Goal: Task Accomplishment & Management: Use online tool/utility

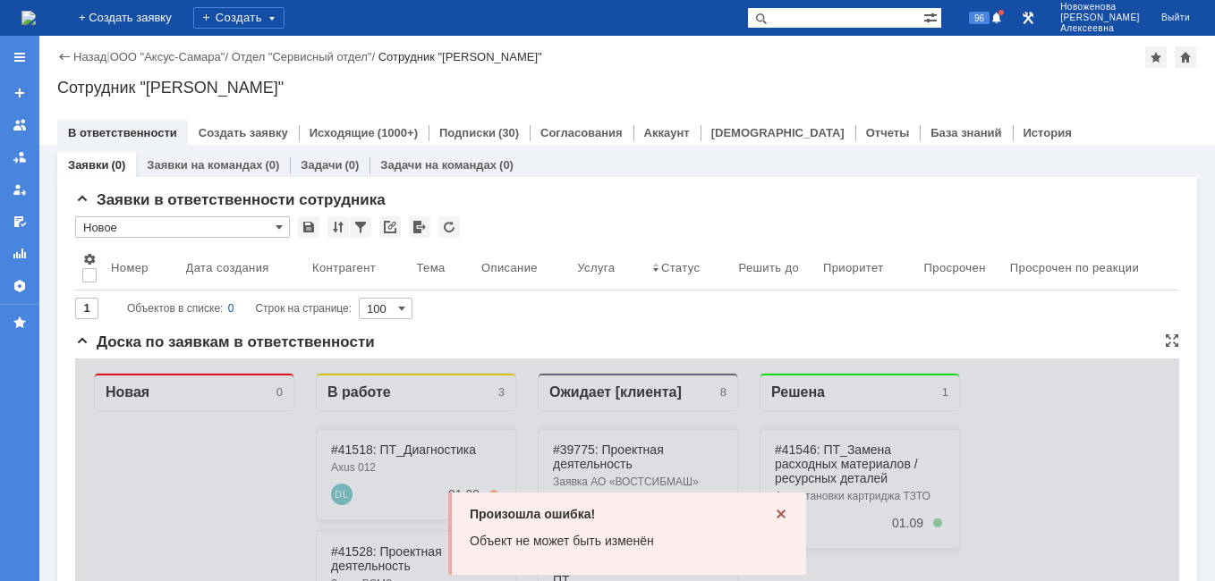
click at [774, 516] on icon at bounding box center [781, 514] width 14 height 14
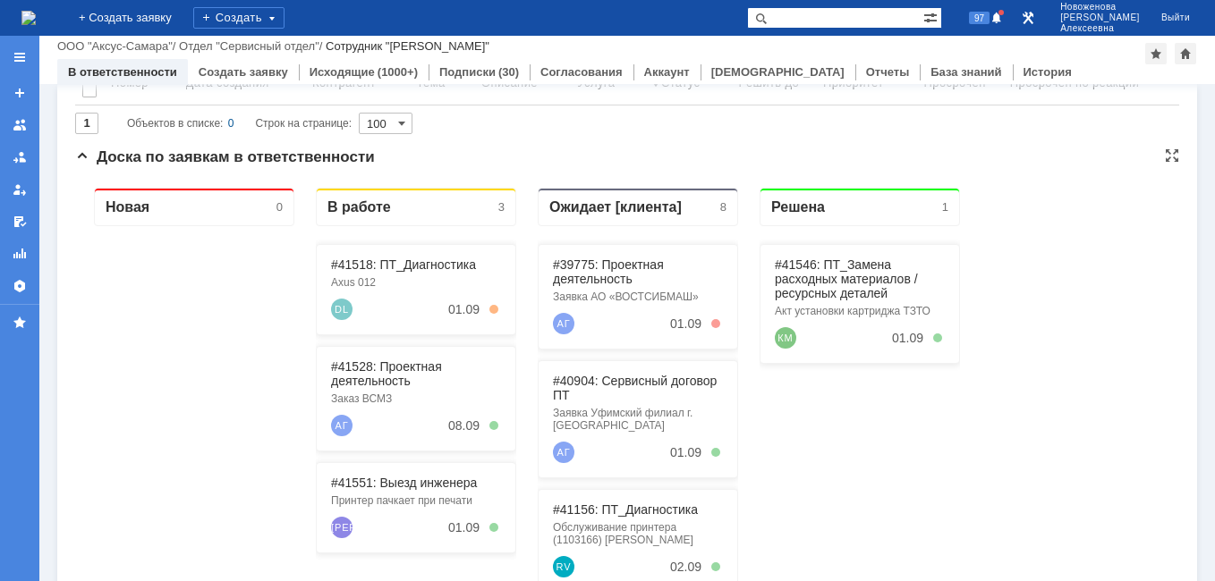
scroll to position [268, 0]
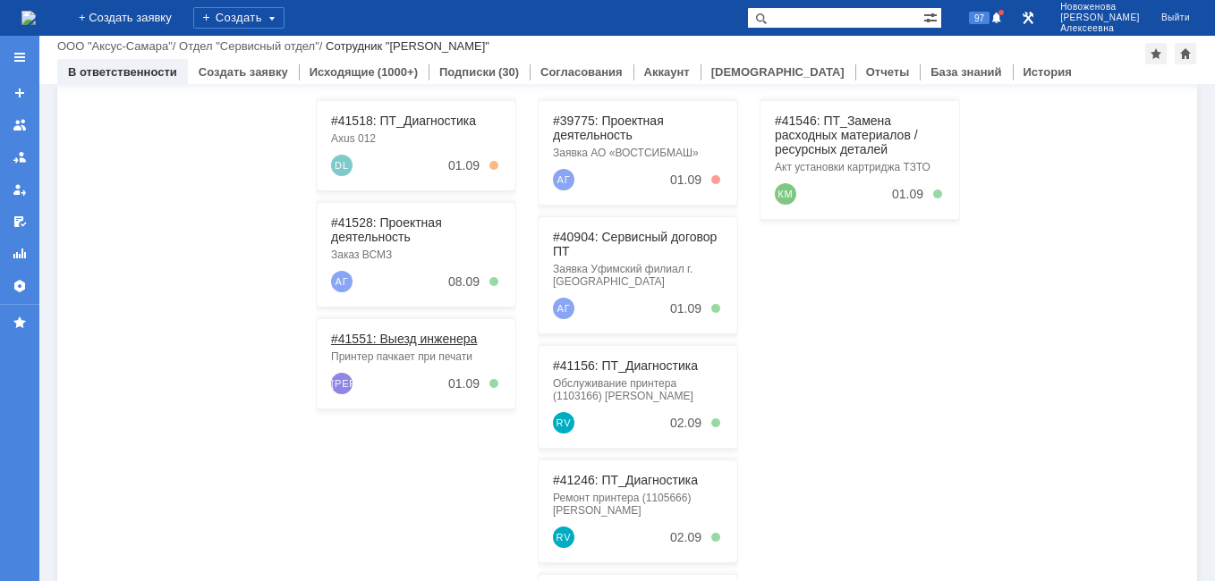
click at [422, 343] on link "#41551: Выезд инженера" at bounding box center [404, 339] width 146 height 14
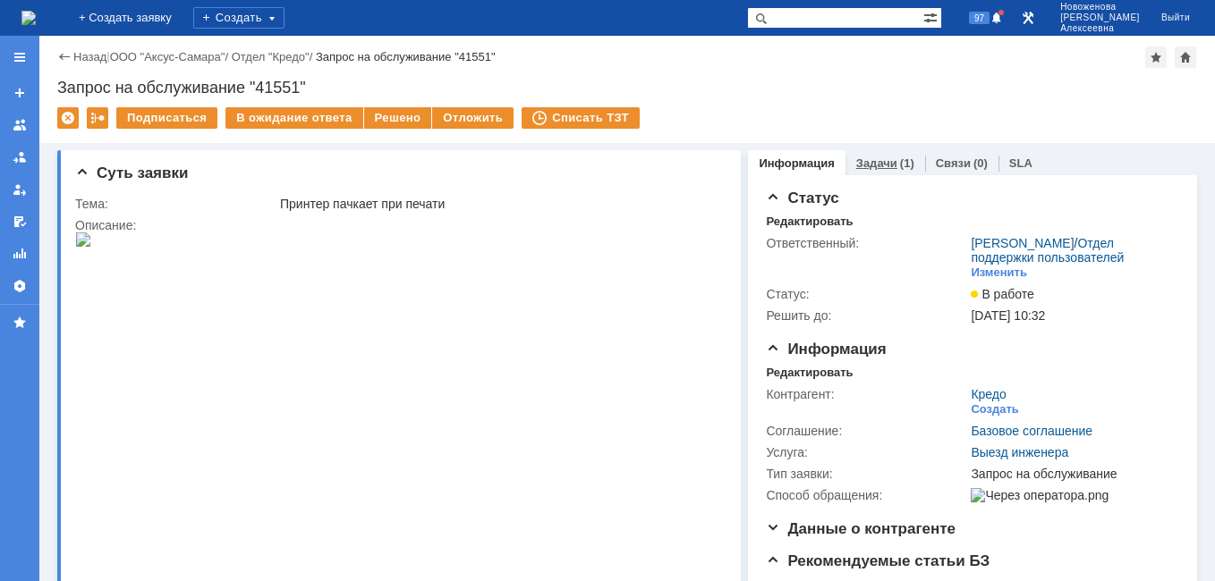
click at [862, 160] on link "Задачи" at bounding box center [876, 163] width 41 height 13
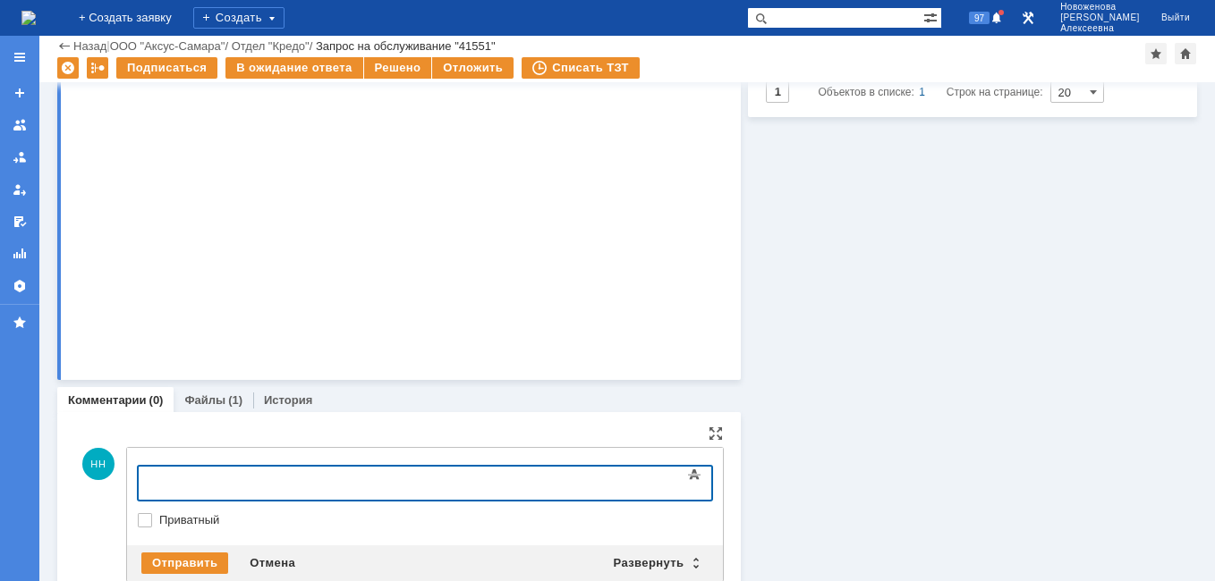
scroll to position [223, 0]
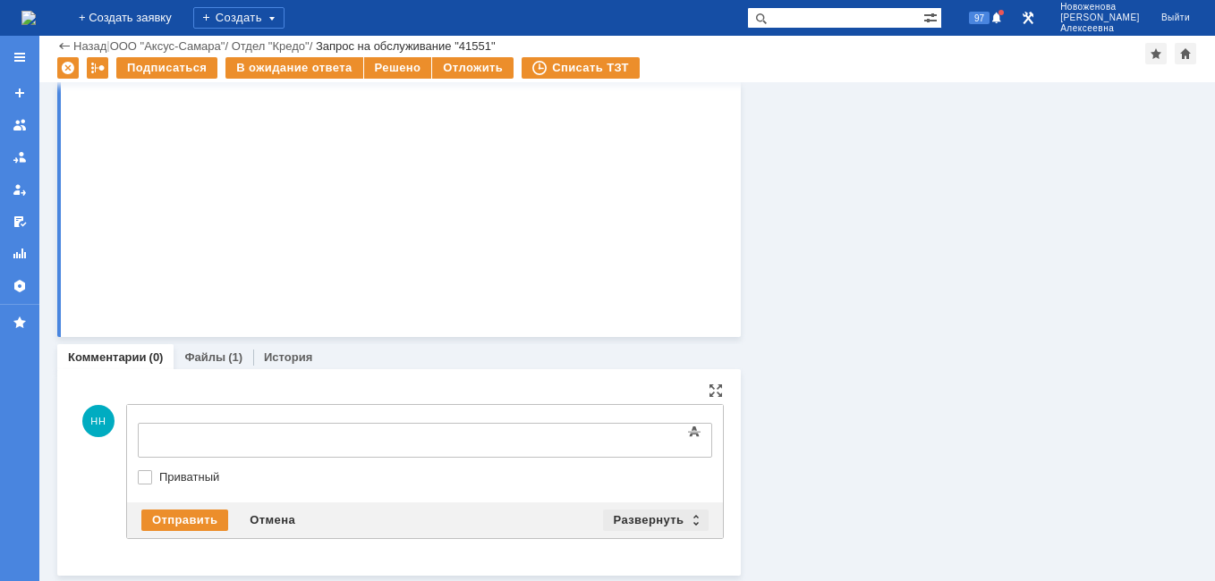
click at [692, 518] on div "Развернуть" at bounding box center [656, 520] width 106 height 21
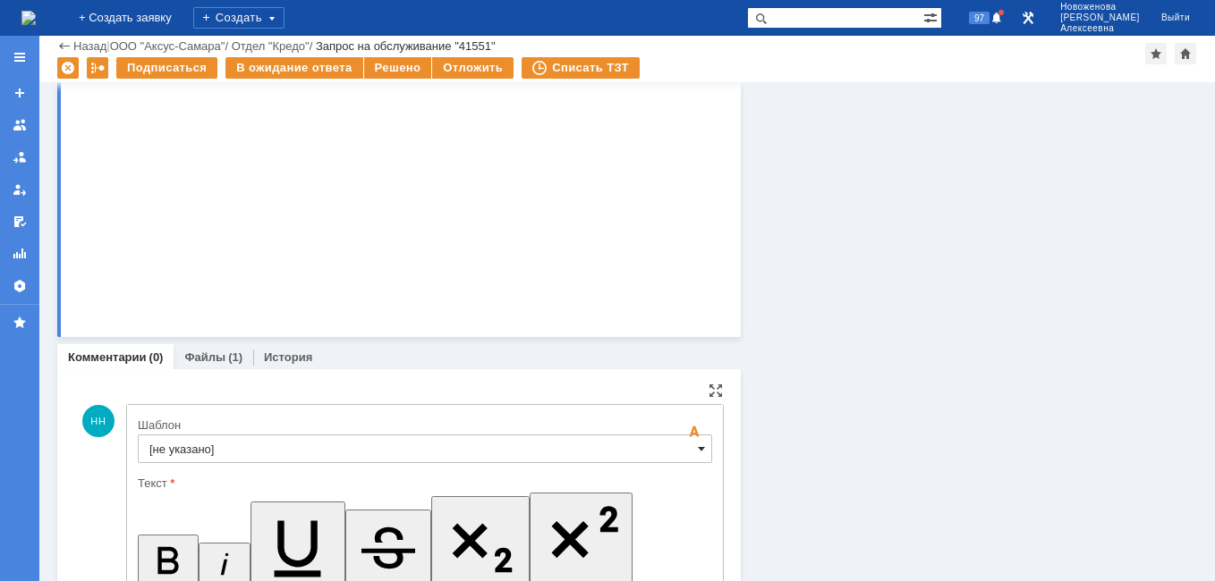
scroll to position [0, 0]
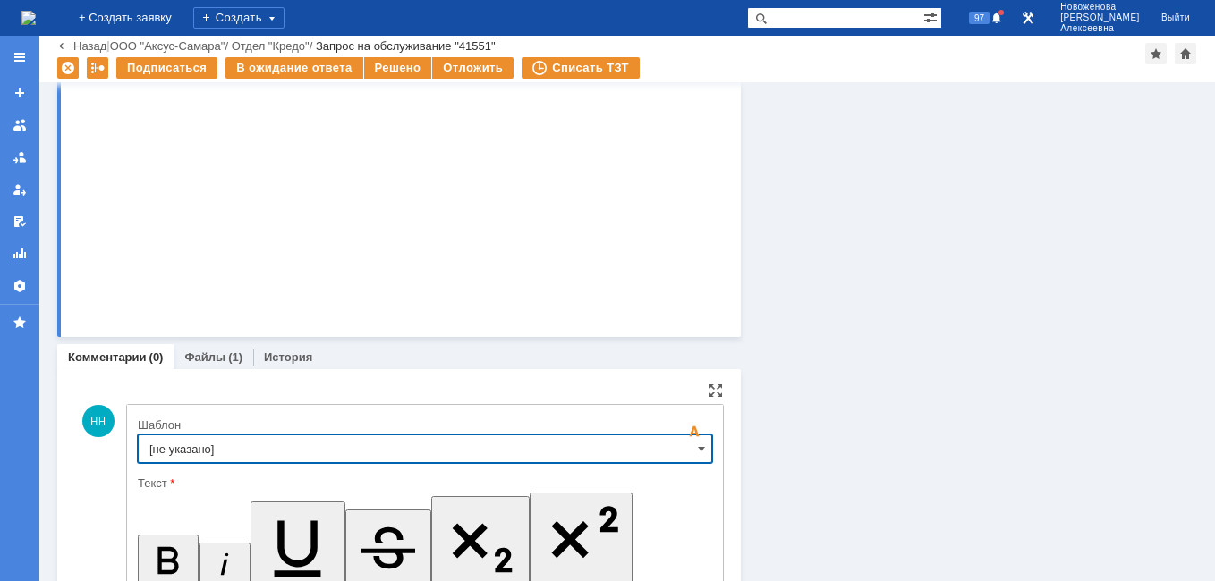
click at [684, 448] on input "[не указано]" at bounding box center [425, 449] width 574 height 29
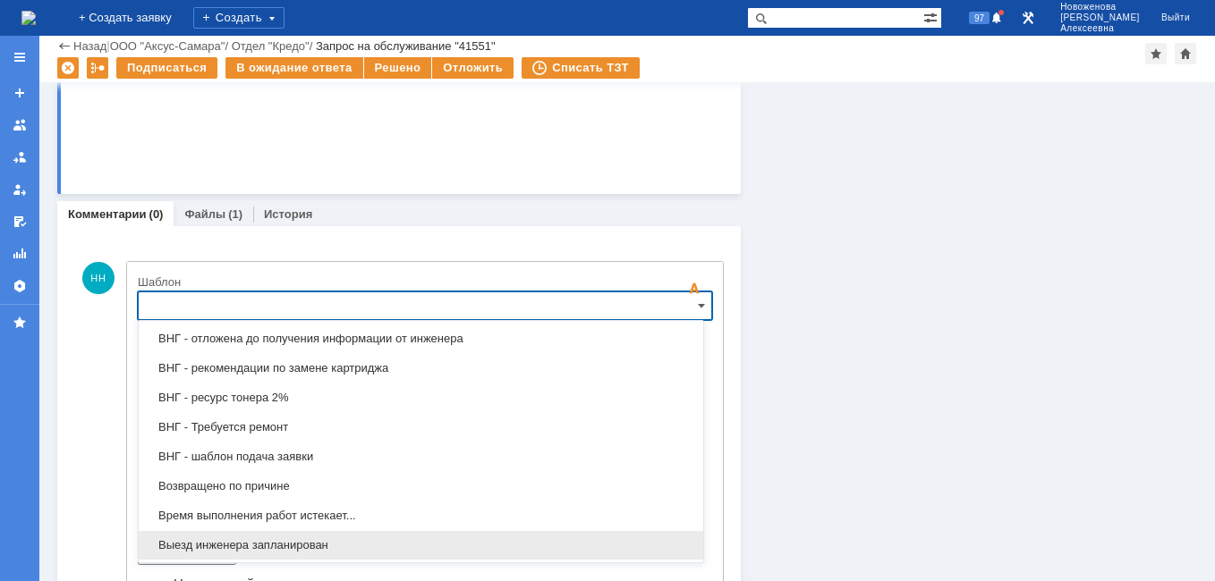
scroll to position [614, 0]
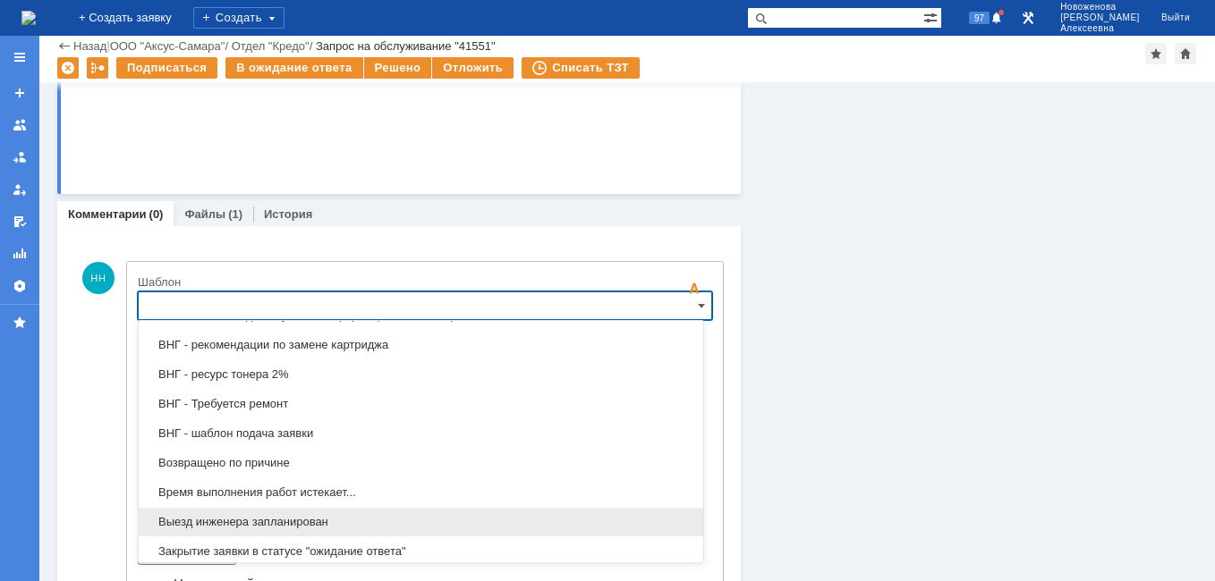
click at [250, 518] on span "Выезд инженера запланирован" at bounding box center [420, 522] width 543 height 14
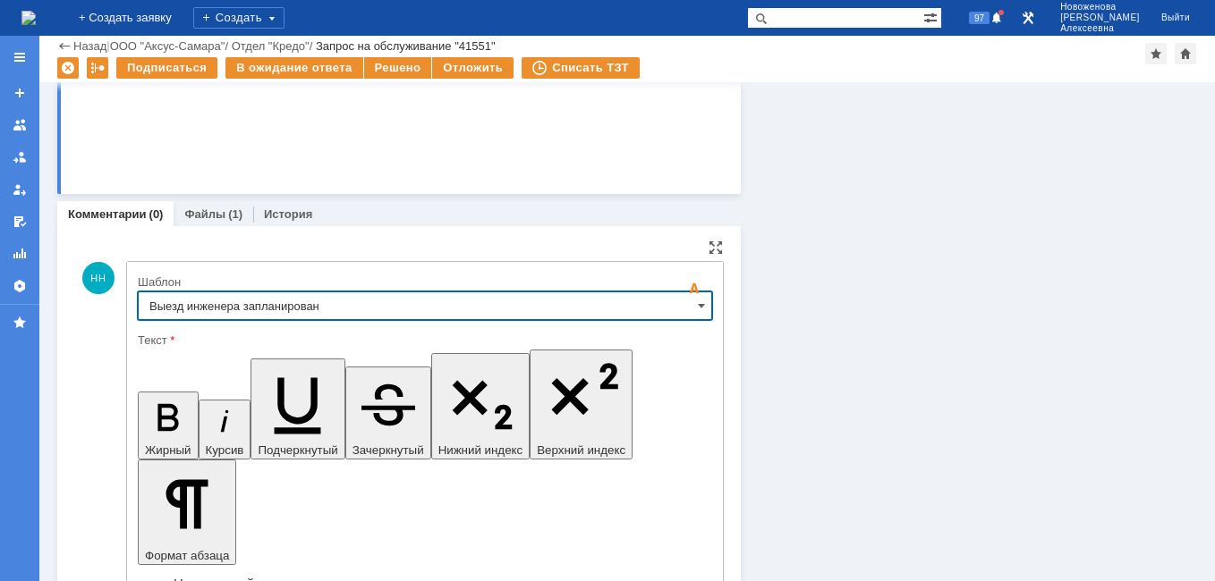
drag, startPoint x: 693, startPoint y: 303, endPoint x: 681, endPoint y: 309, distance: 13.6
click at [698, 304] on span at bounding box center [701, 306] width 7 height 14
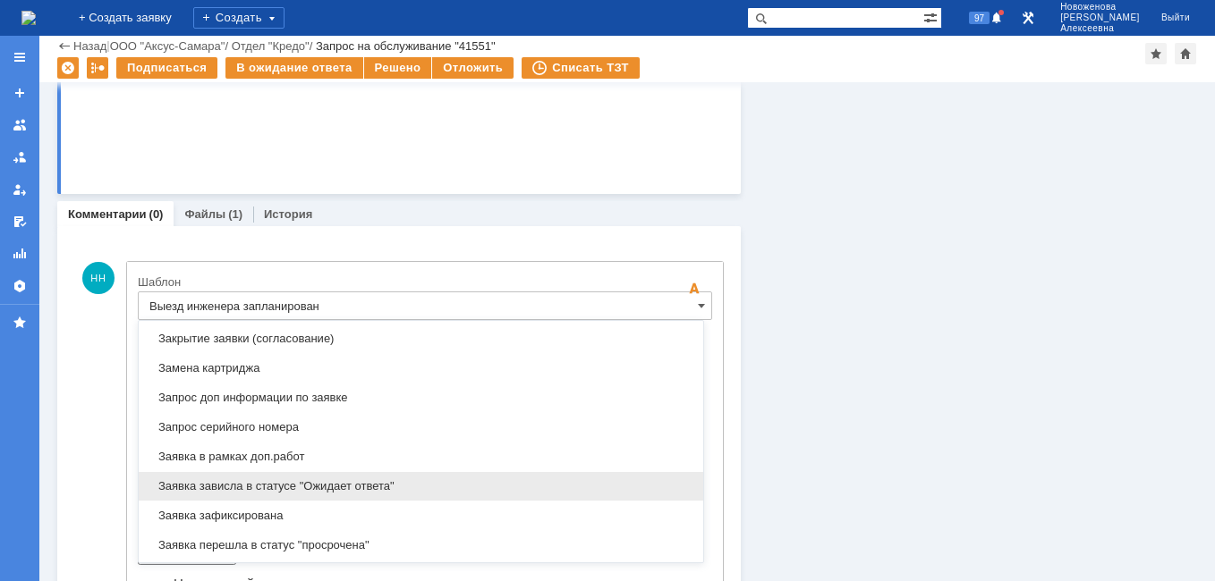
scroll to position [1069, 0]
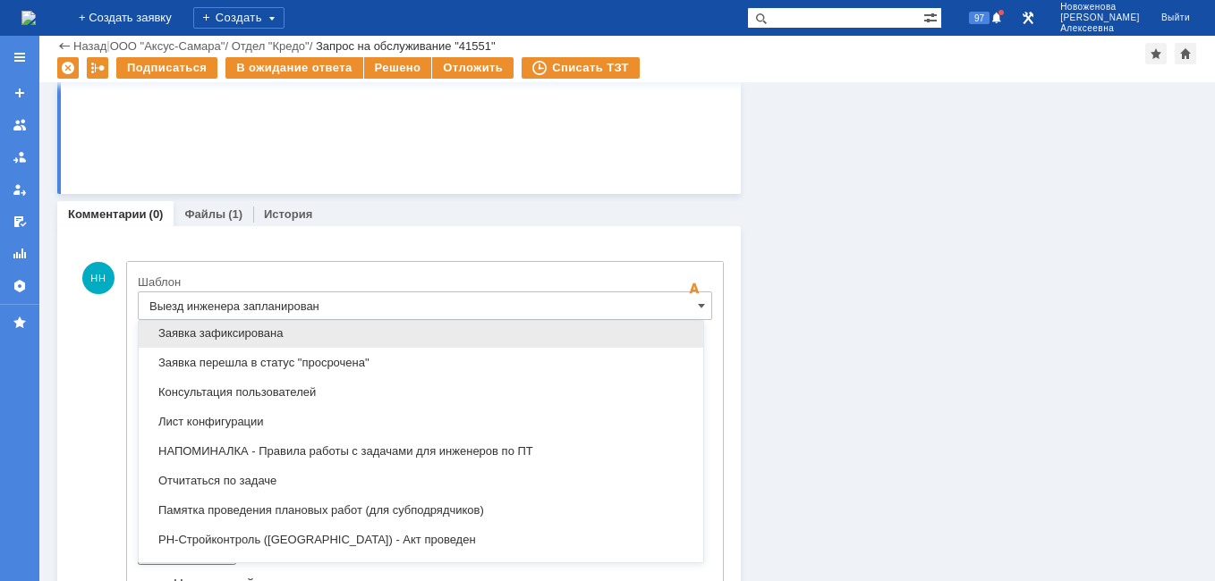
click at [247, 336] on span "Заявка зафиксирована" at bounding box center [420, 333] width 543 height 14
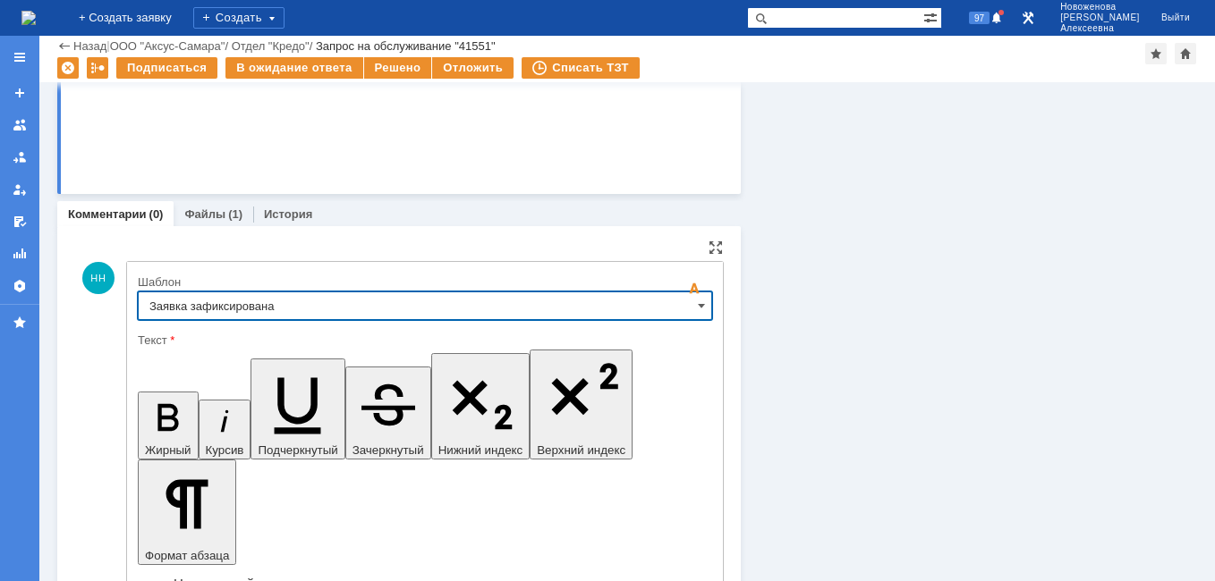
type input "Заявка зафиксирована"
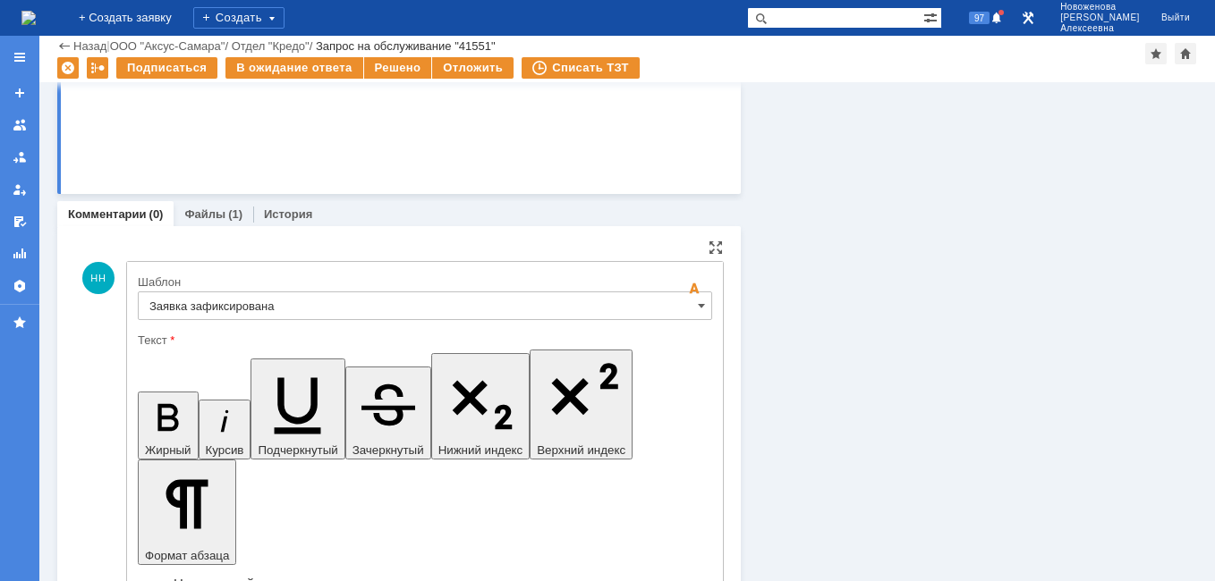
drag, startPoint x: 547, startPoint y: 4466, endPoint x: 167, endPoint y: 4457, distance: 380.2
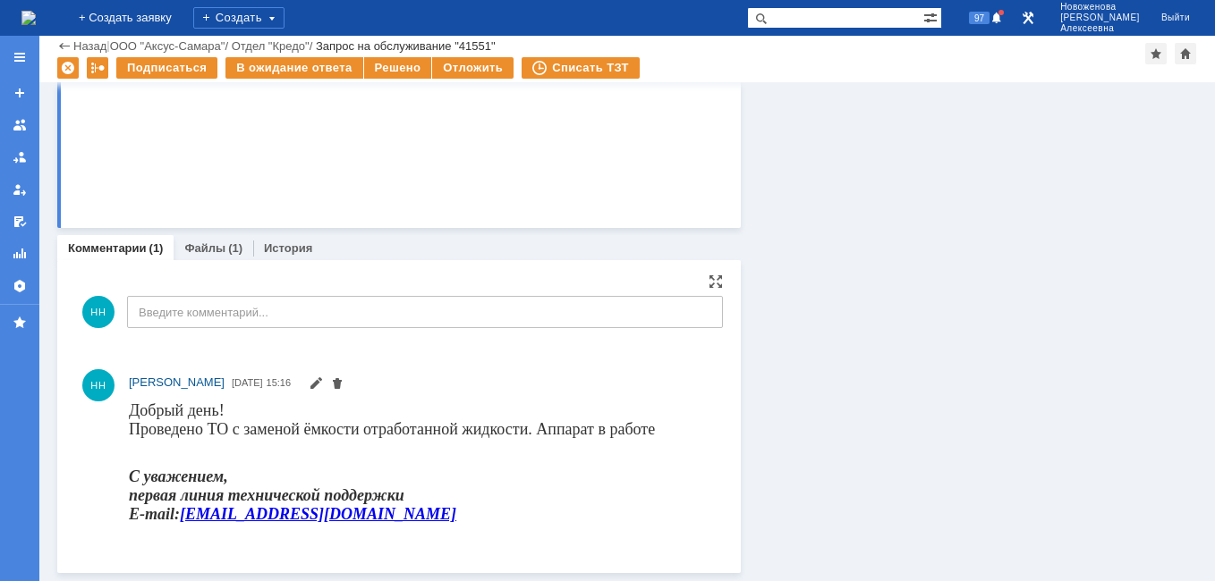
scroll to position [0, 0]
click at [378, 70] on div "Решено" at bounding box center [398, 67] width 68 height 21
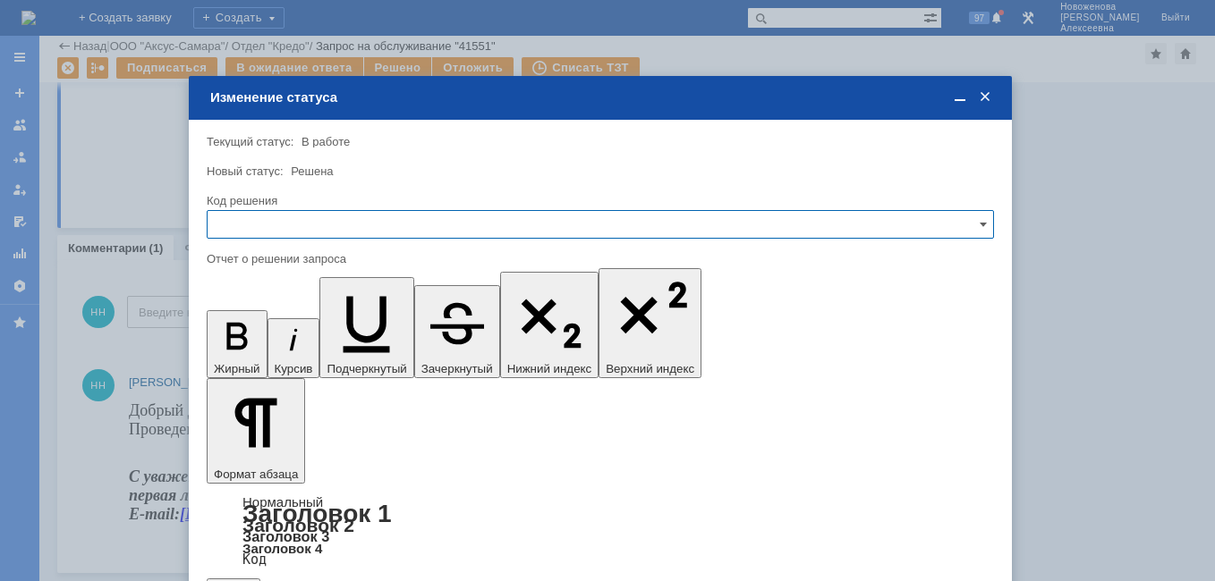
click at [932, 224] on input "text" at bounding box center [600, 224] width 787 height 29
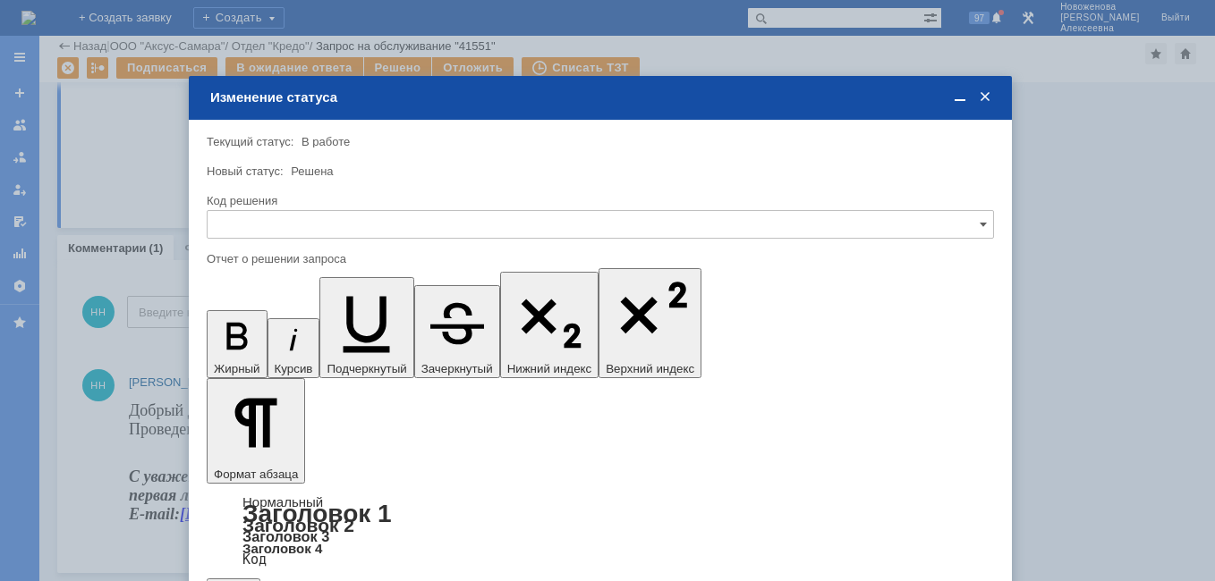
click at [250, 340] on div "Решено" at bounding box center [599, 346] width 785 height 29
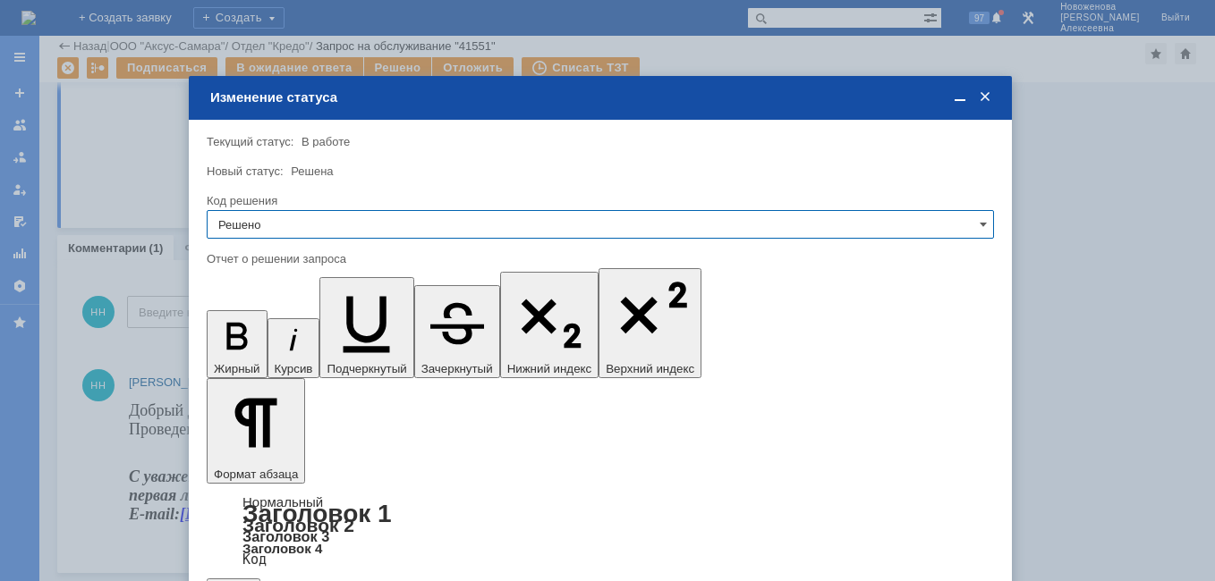
type input "Решено"
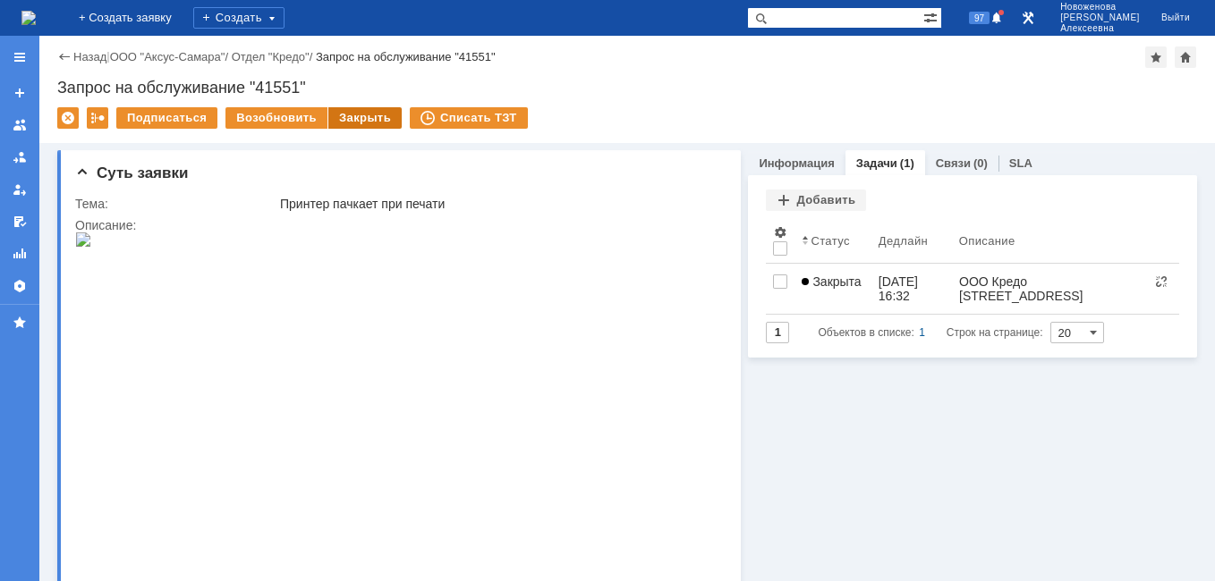
click at [357, 118] on div "Закрыть" at bounding box center [364, 117] width 73 height 21
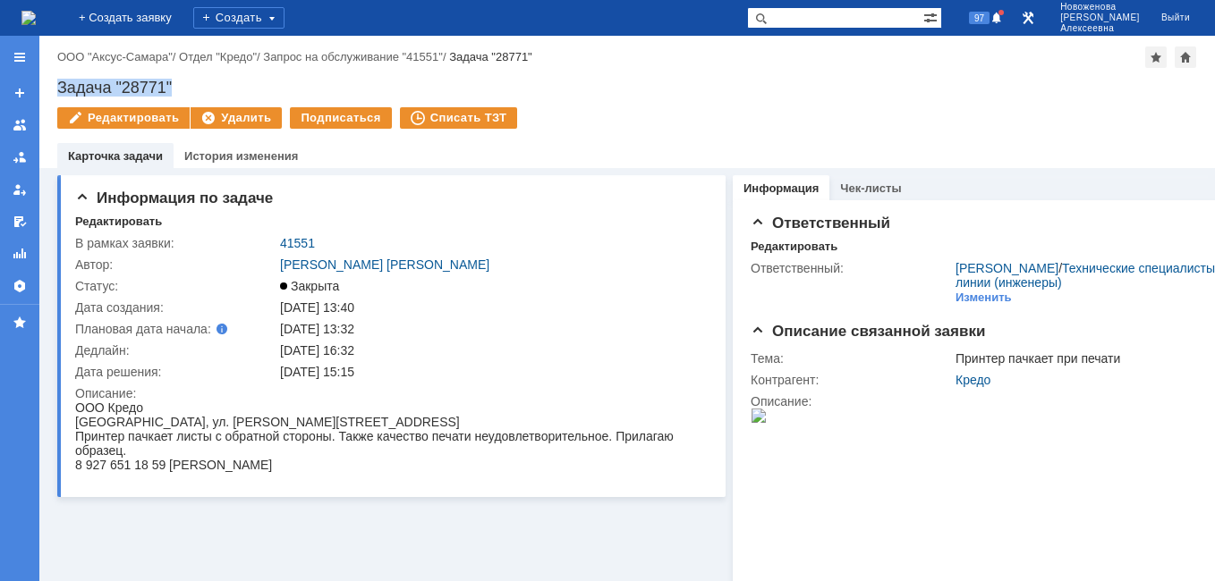
drag, startPoint x: 193, startPoint y: 86, endPoint x: 59, endPoint y: 86, distance: 134.2
click at [59, 86] on div "Задача "28771"" at bounding box center [626, 88] width 1139 height 18
copy div "Задача "28771""
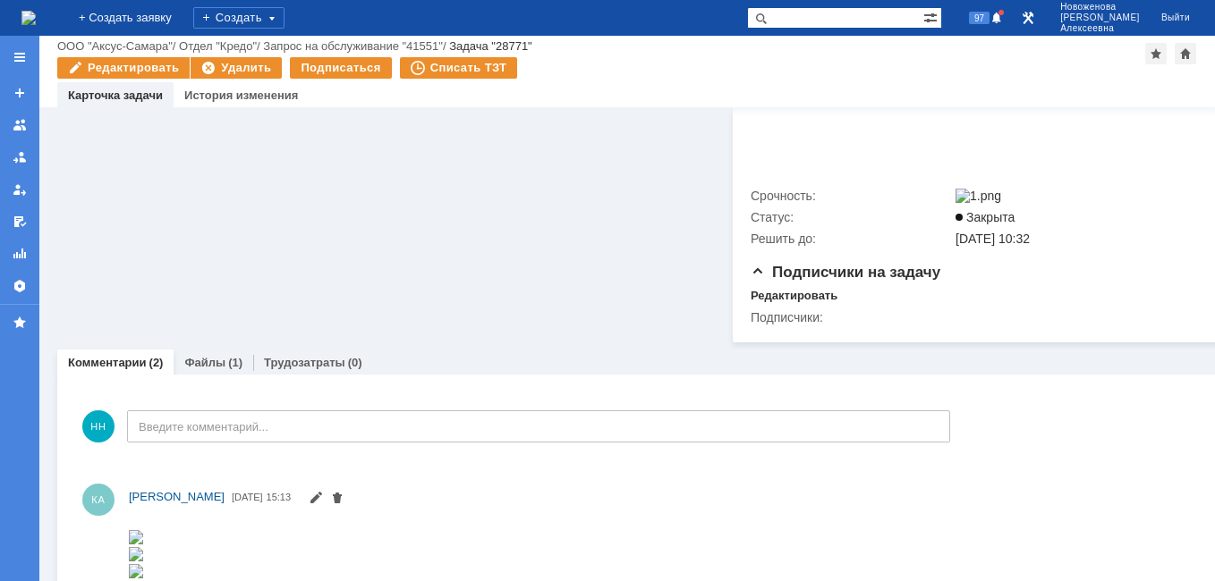
click at [213, 367] on link "Файлы" at bounding box center [204, 362] width 41 height 13
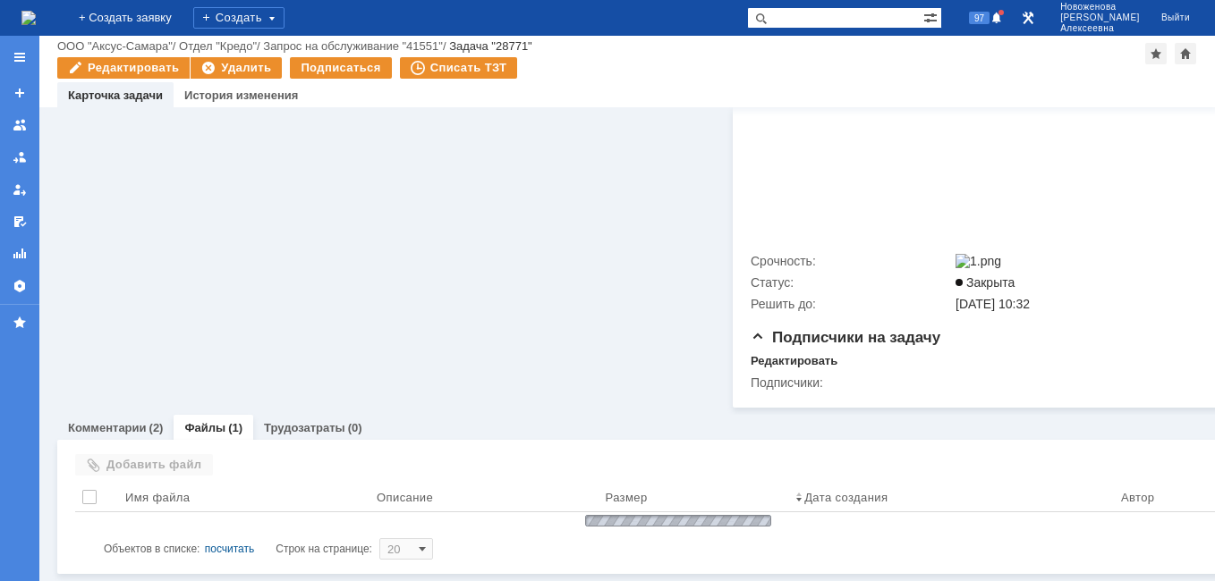
scroll to position [510, 0]
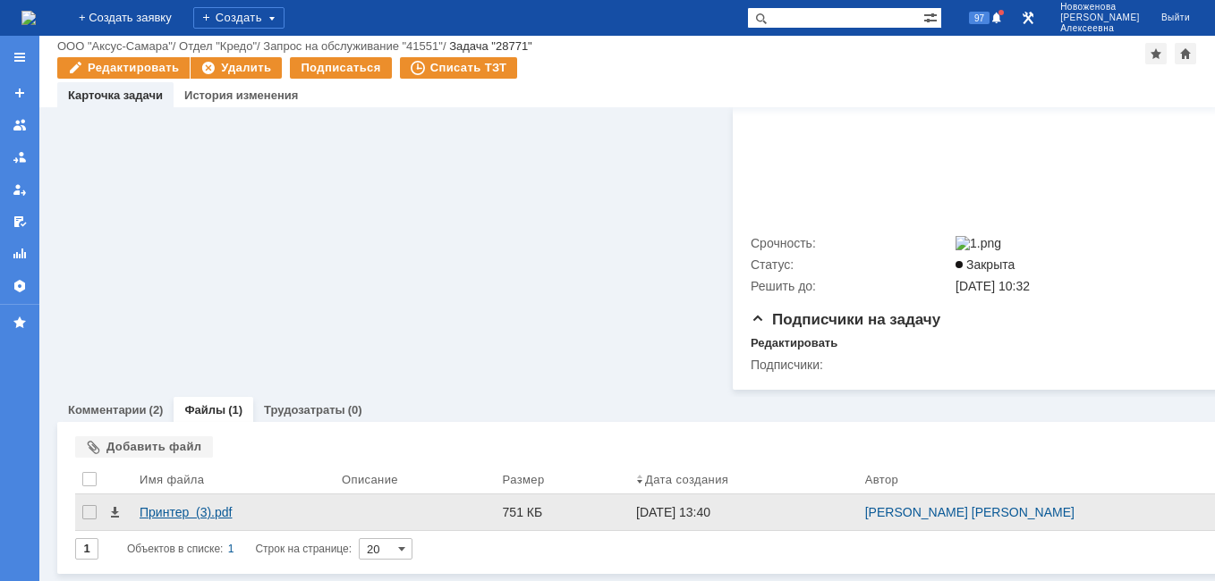
click at [181, 505] on div "Принтер (3).pdf" at bounding box center [234, 512] width 188 height 14
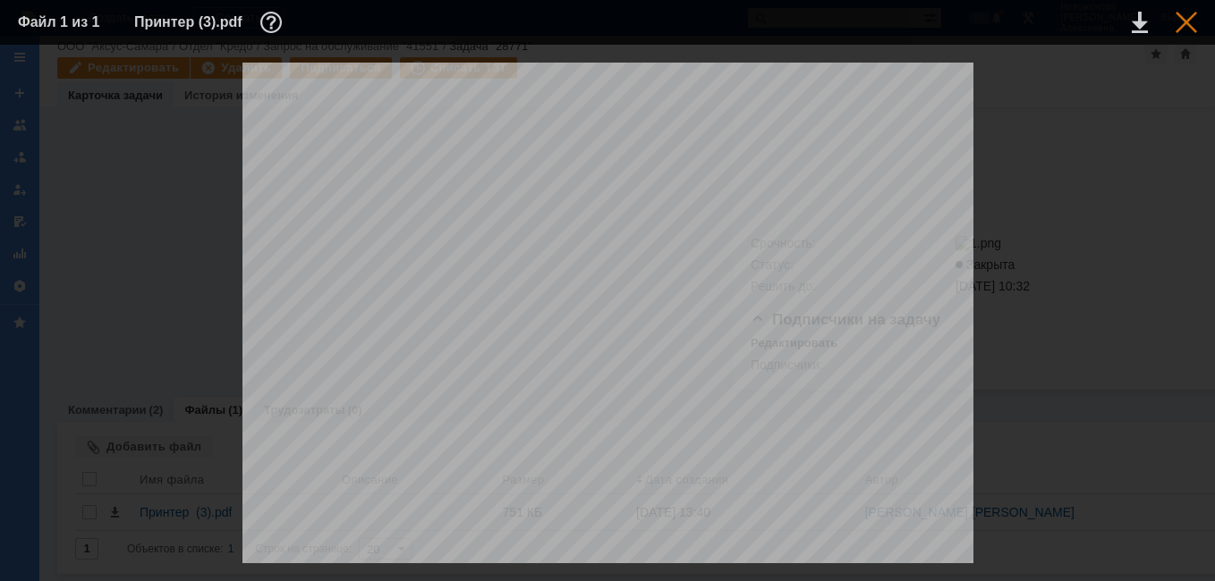
scroll to position [715, 0]
click at [1190, 21] on div at bounding box center [1185, 22] width 21 height 21
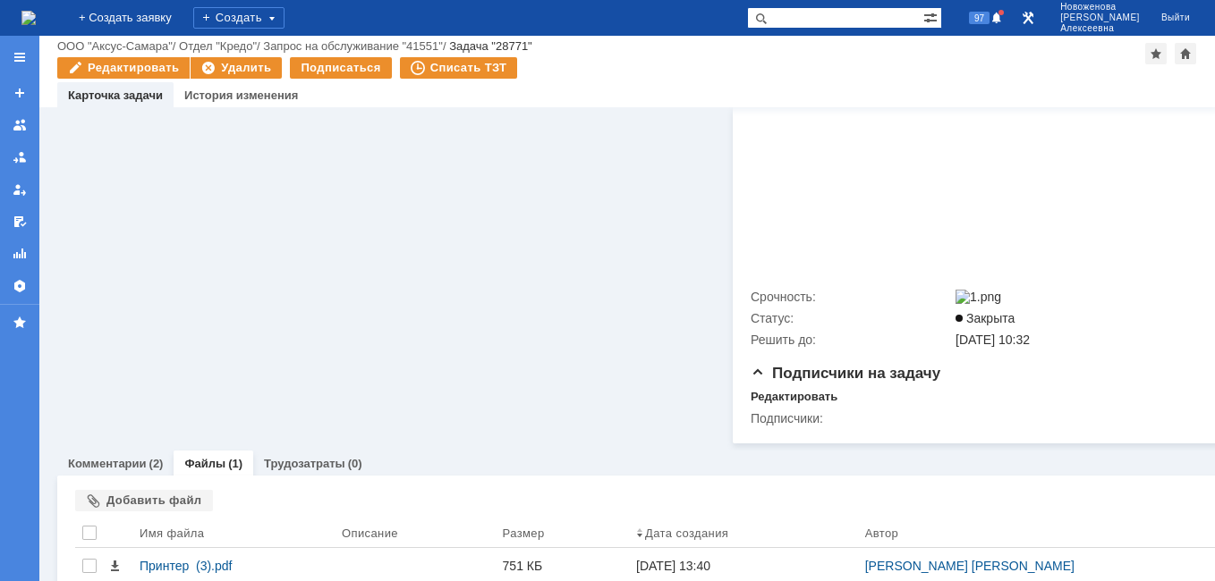
scroll to position [510, 0]
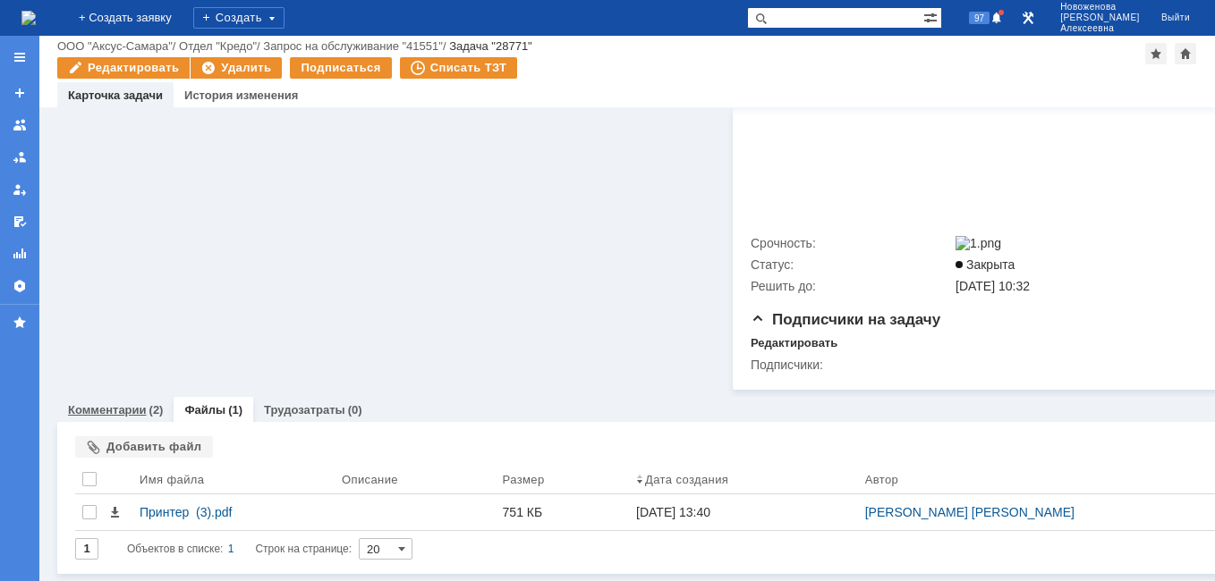
click at [105, 403] on link "Комментарии" at bounding box center [107, 409] width 79 height 13
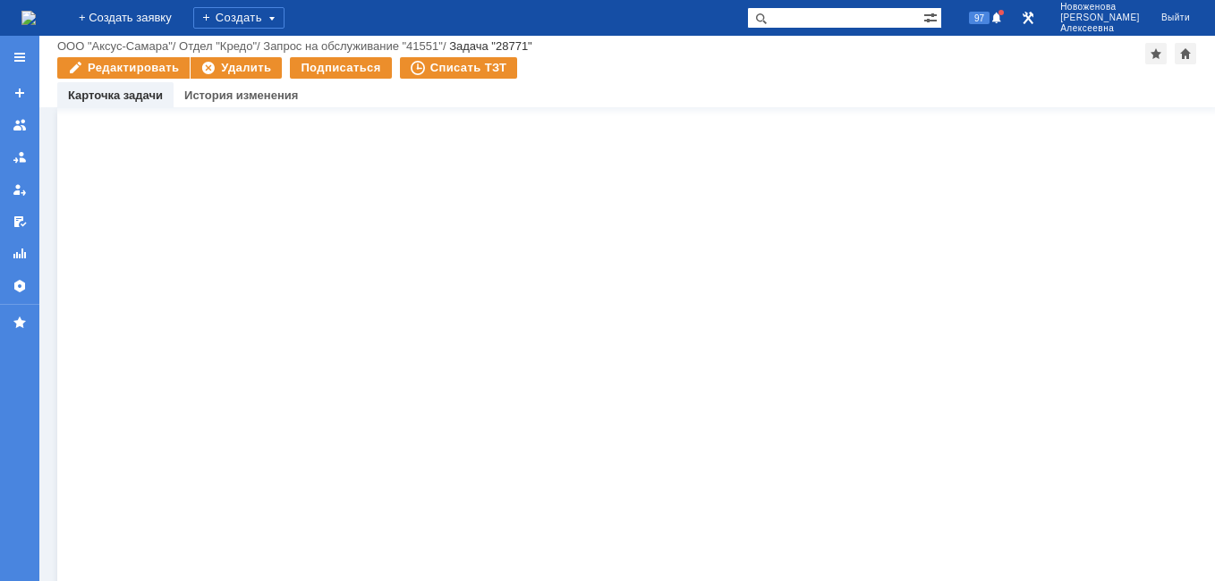
scroll to position [2959, 0]
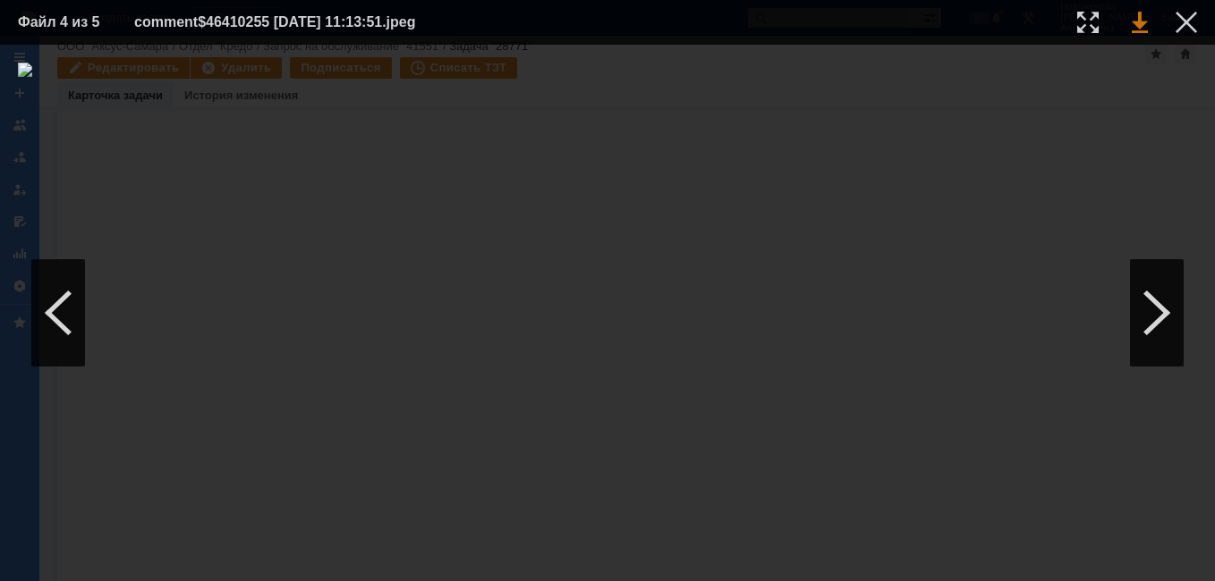
click at [1139, 23] on link at bounding box center [1139, 22] width 16 height 21
click at [1189, 19] on div at bounding box center [1185, 22] width 21 height 21
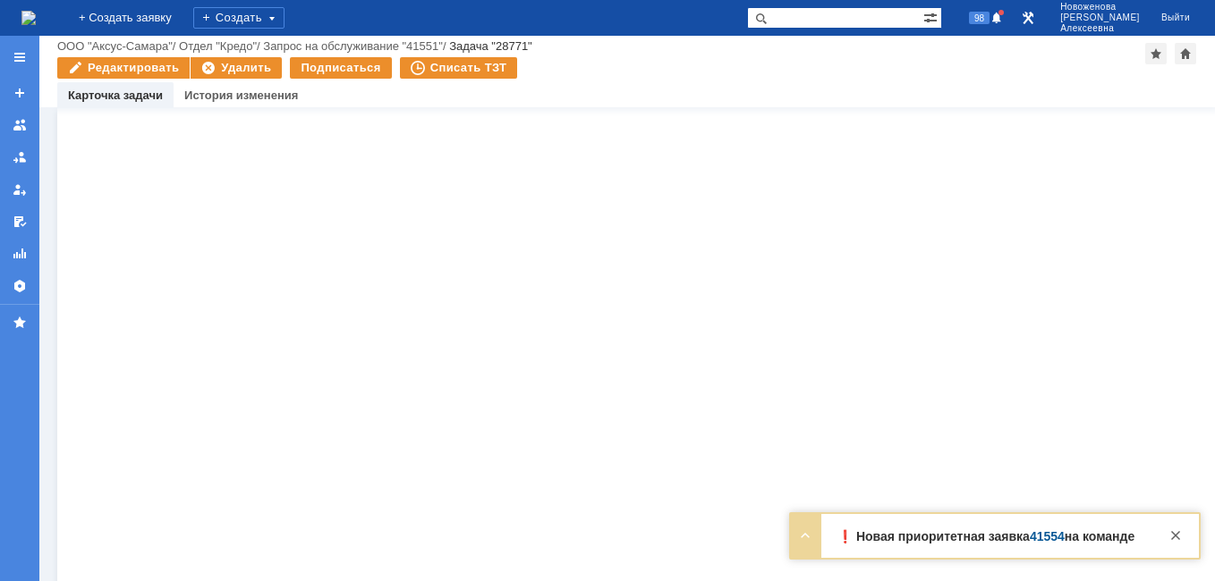
scroll to position [633, 0]
